Goal: Task Accomplishment & Management: Manage account settings

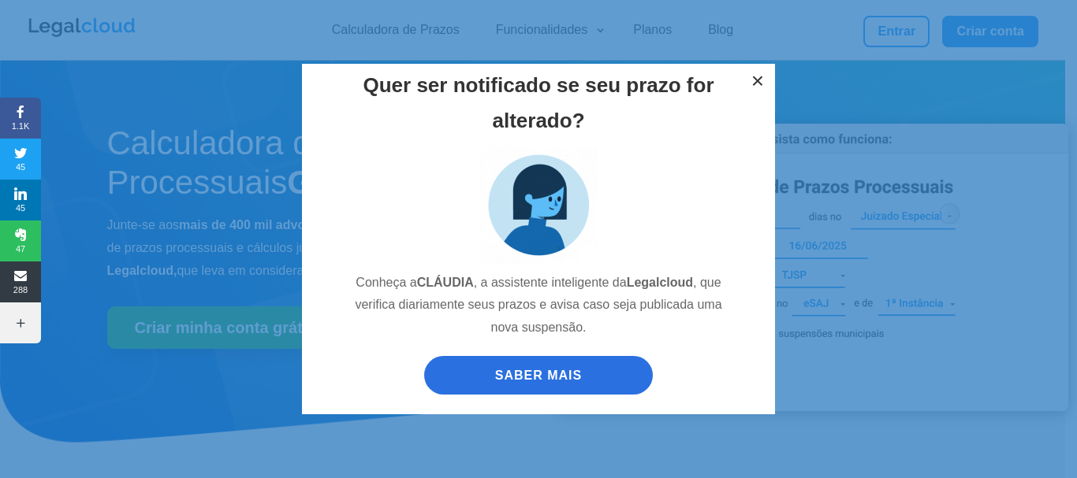
click at [760, 81] on button "×" at bounding box center [757, 81] width 35 height 35
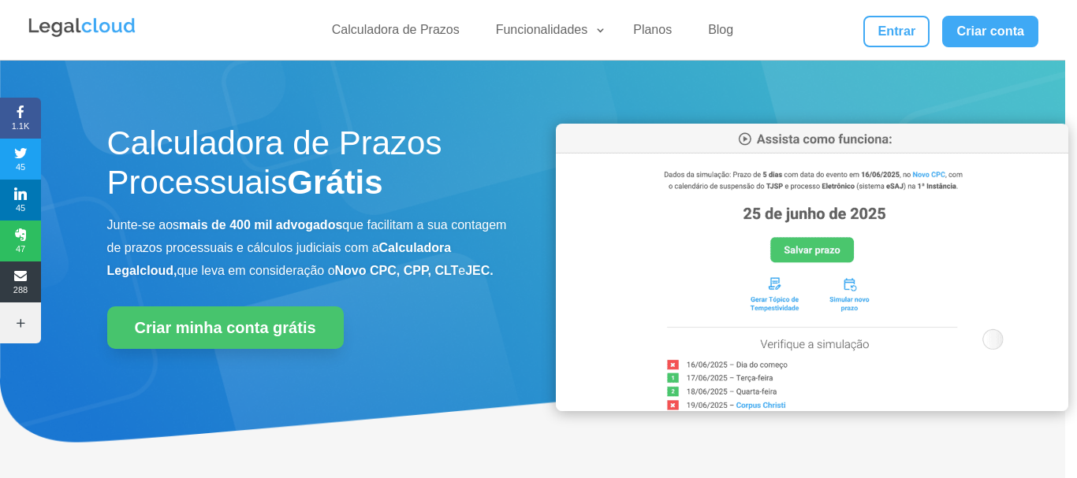
click at [902, 32] on div "Quer ser notificado se seu prazo for alterado? Conheça a CLÁUDIA , a assistente…" at bounding box center [538, 239] width 1077 height 478
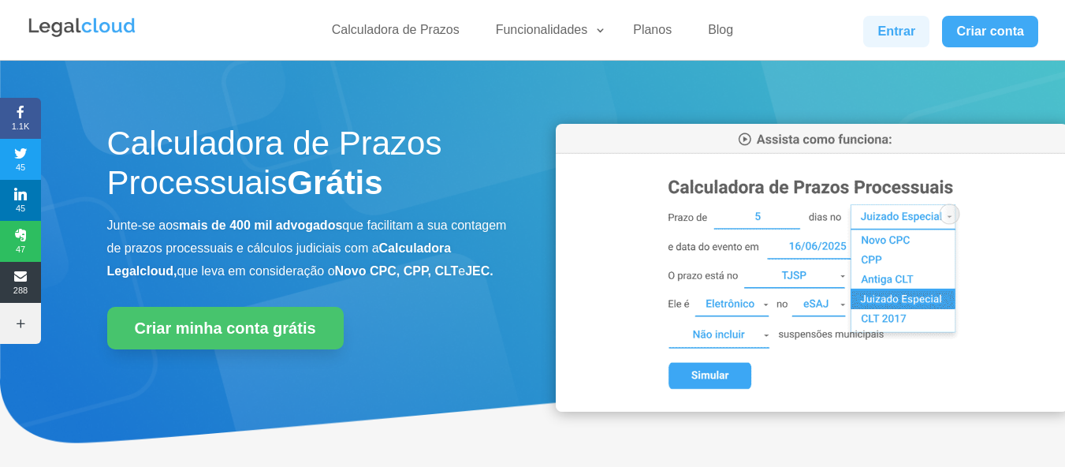
click at [894, 32] on link "Entrar" at bounding box center [896, 32] width 66 height 32
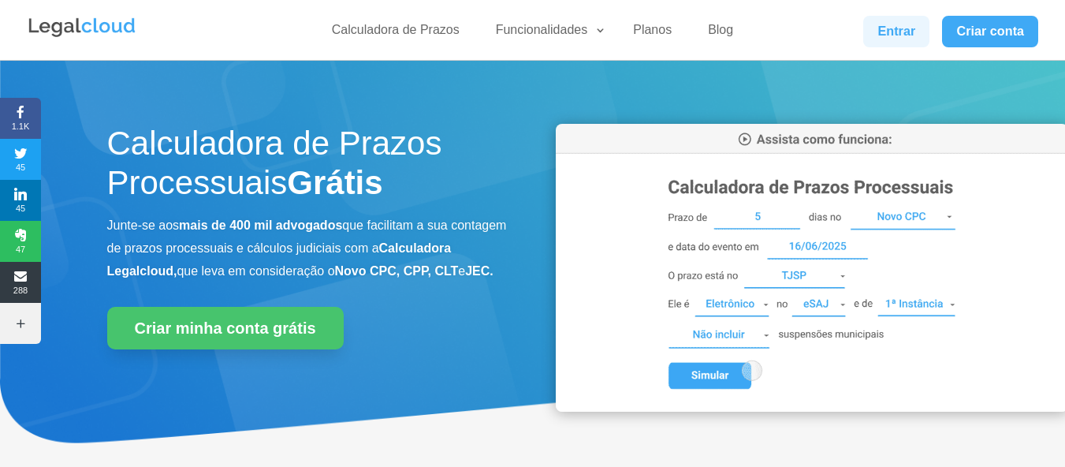
click at [889, 30] on link "Entrar" at bounding box center [896, 32] width 66 height 32
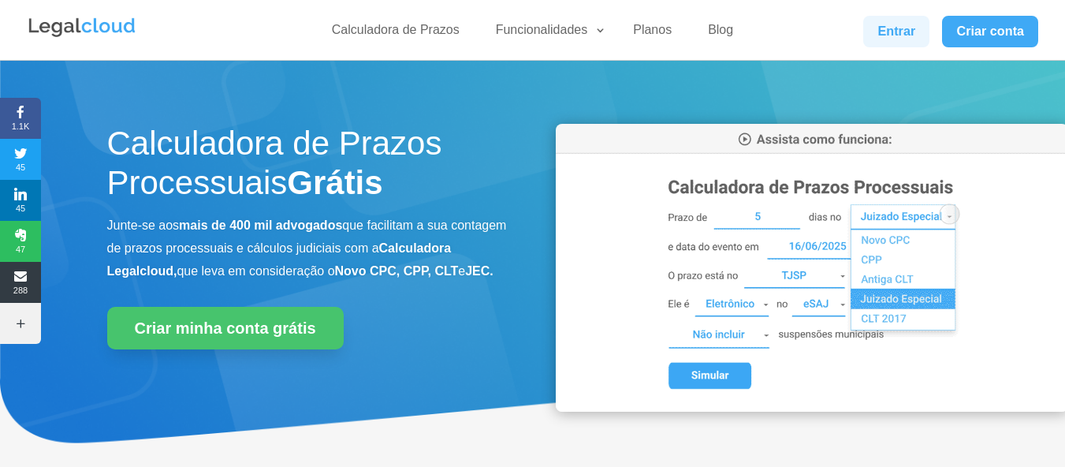
click at [903, 27] on link "Entrar" at bounding box center [896, 32] width 66 height 32
